Goal: Transaction & Acquisition: Subscribe to service/newsletter

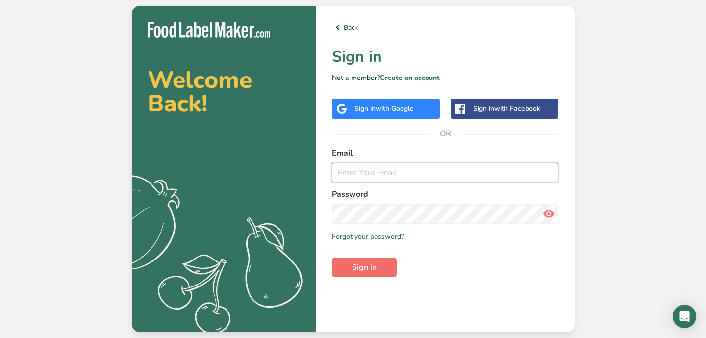
type input "[PERSON_NAME][EMAIL_ADDRESS][DOMAIN_NAME]"
click at [378, 266] on button "Sign in" at bounding box center [364, 267] width 65 height 20
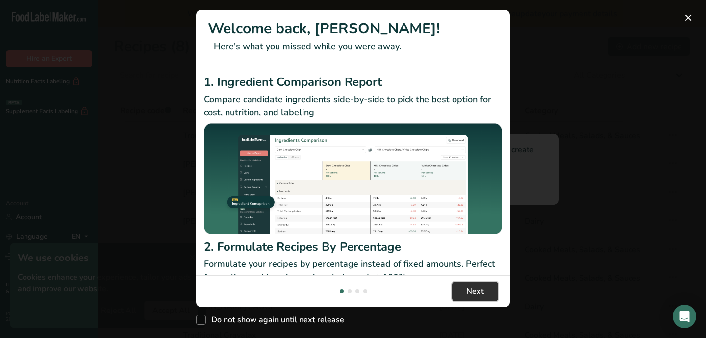
click at [483, 292] on span "Next" at bounding box center [475, 291] width 18 height 12
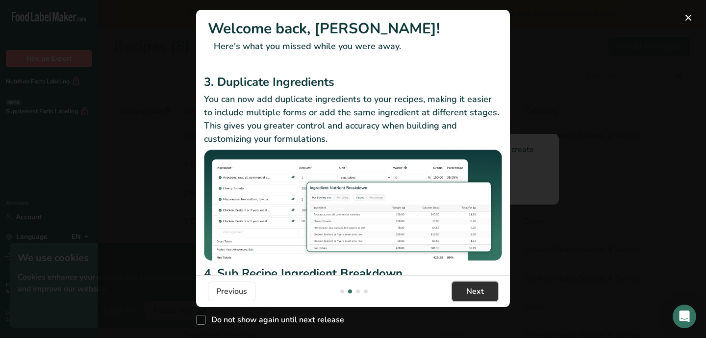
click at [483, 292] on span "Next" at bounding box center [475, 291] width 18 height 12
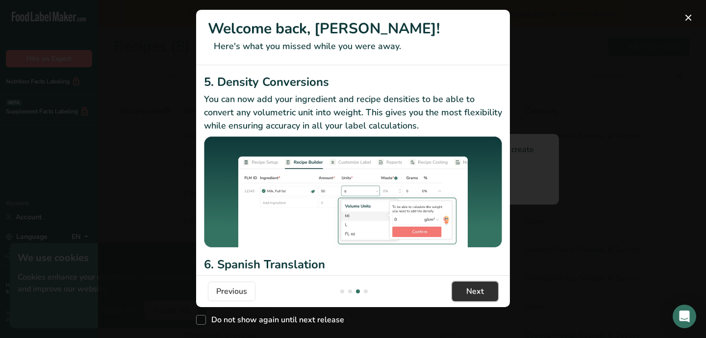
click at [483, 292] on span "Next" at bounding box center [475, 291] width 18 height 12
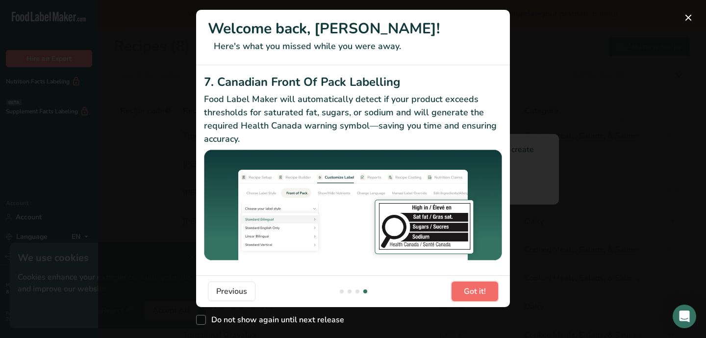
click at [483, 292] on span "Got it!" at bounding box center [475, 291] width 22 height 12
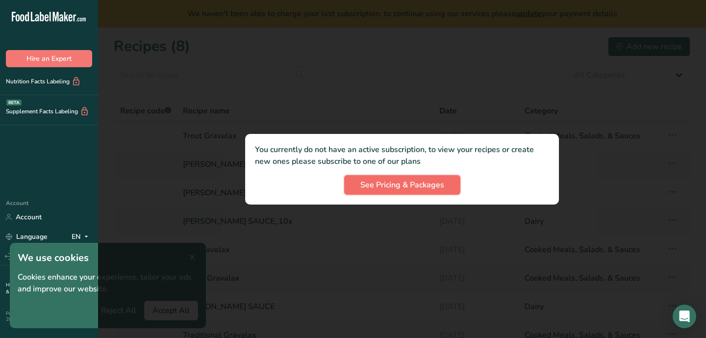
click at [389, 183] on span "See Pricing & Packages" at bounding box center [402, 185] width 84 height 12
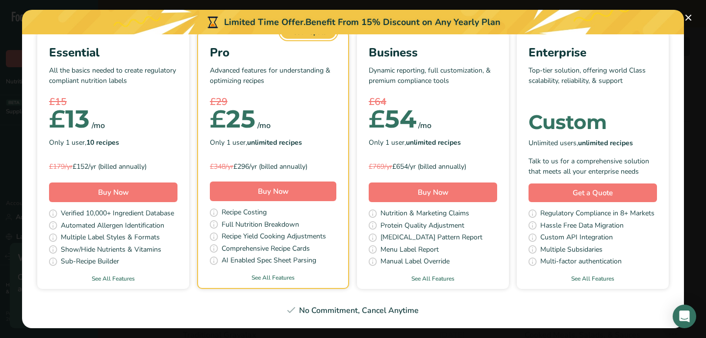
scroll to position [0, 0]
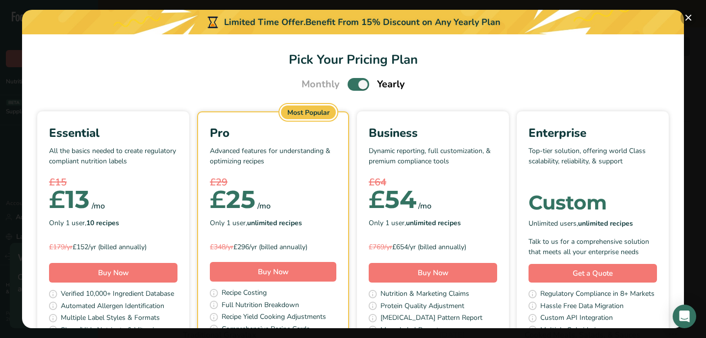
click at [687, 17] on button "Pick Your Pricing Plan Modal" at bounding box center [689, 18] width 16 height 16
